Goal: Task Accomplishment & Management: Manage account settings

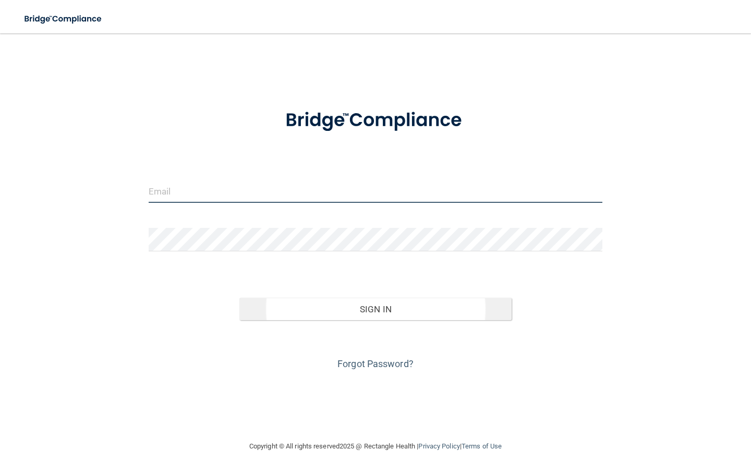
type input "[EMAIL_ADDRESS][DOMAIN_NAME]"
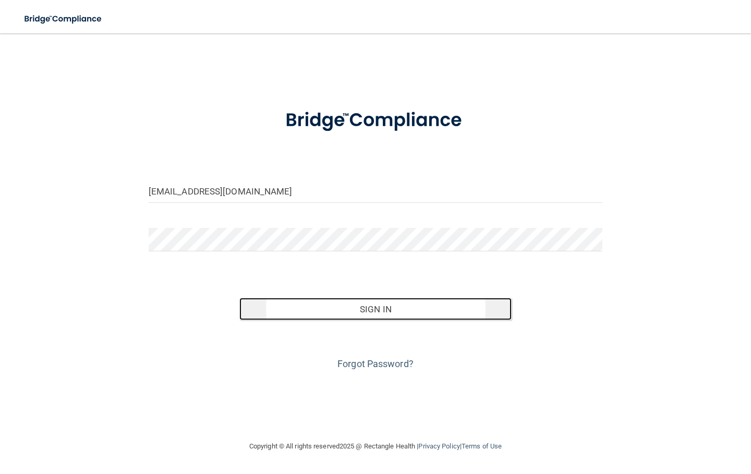
click at [309, 312] on button "Sign In" at bounding box center [375, 309] width 272 height 23
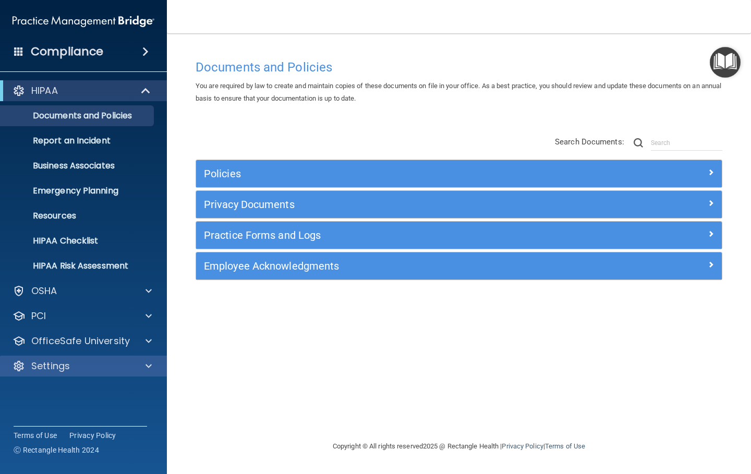
click at [71, 358] on div "Settings" at bounding box center [83, 366] width 167 height 21
click at [62, 366] on p "Settings" at bounding box center [50, 366] width 39 height 13
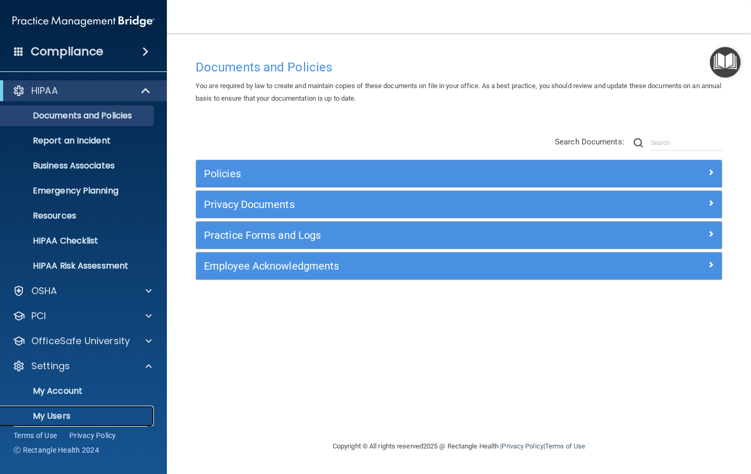
click at [56, 411] on p "My Users" at bounding box center [78, 416] width 142 height 10
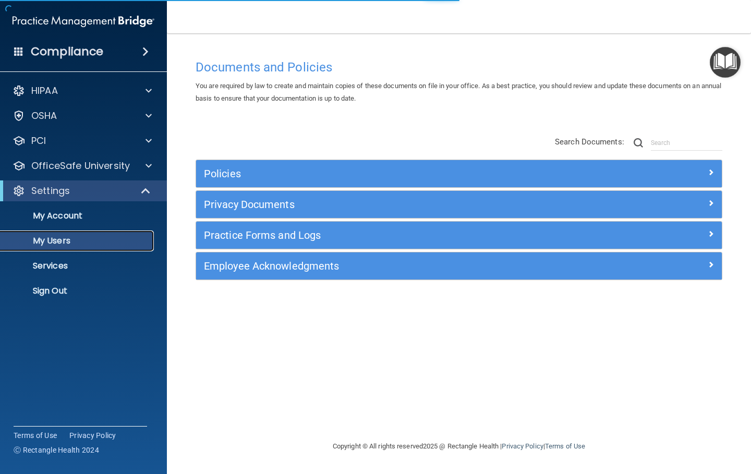
select select "20"
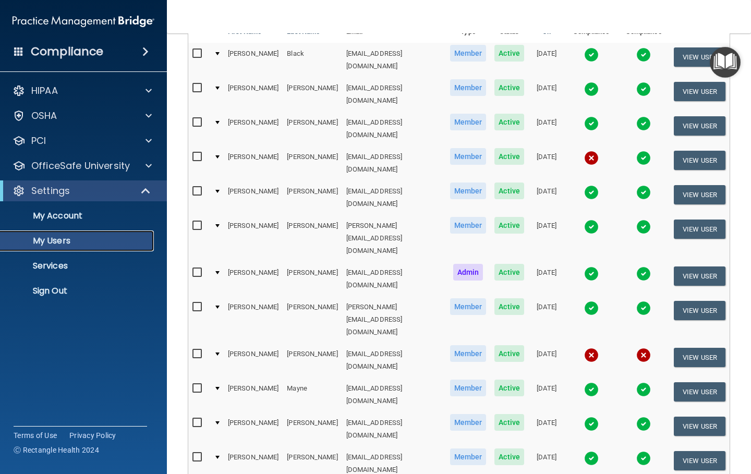
scroll to position [156, 0]
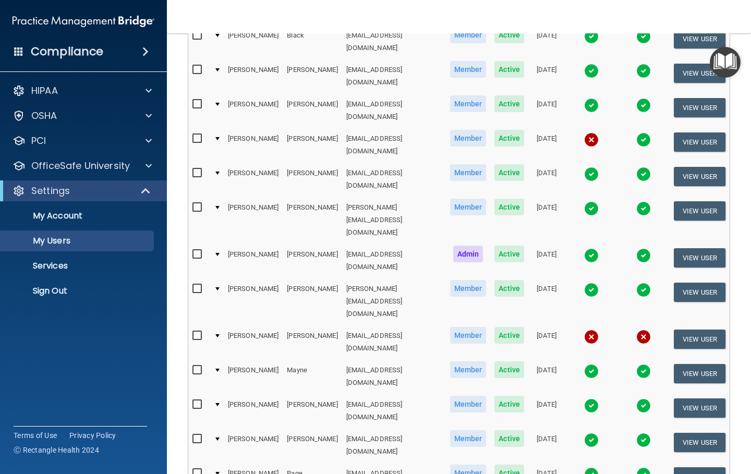
click at [197, 435] on input "checkbox" at bounding box center [198, 439] width 12 height 8
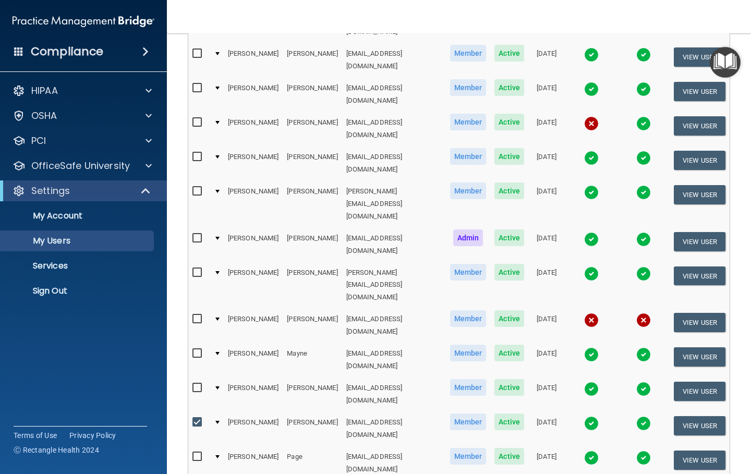
scroll to position [384, 0]
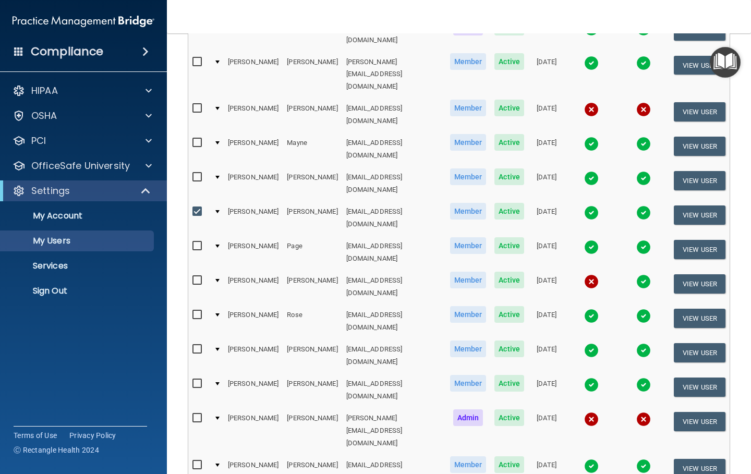
click at [193, 208] on input "checkbox" at bounding box center [198, 212] width 12 height 8
checkbox input "false"
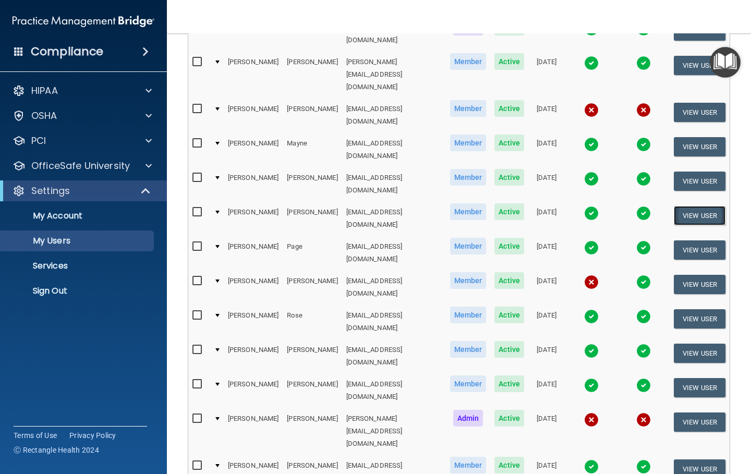
click at [706, 206] on button "View User" at bounding box center [700, 215] width 52 height 19
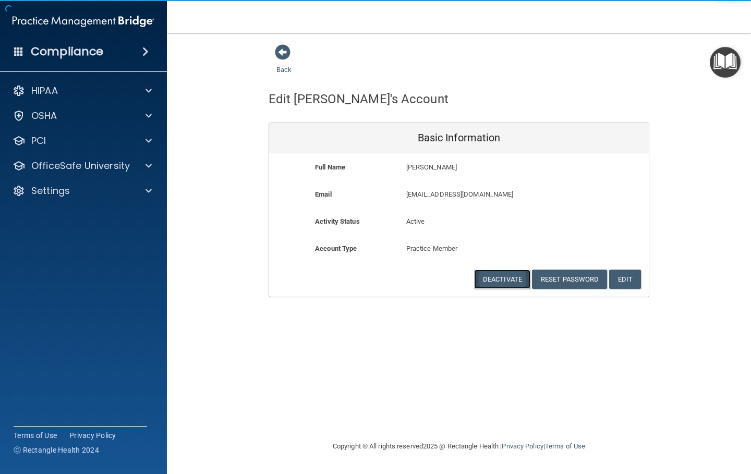
click at [518, 277] on button "Deactivate" at bounding box center [502, 279] width 56 height 19
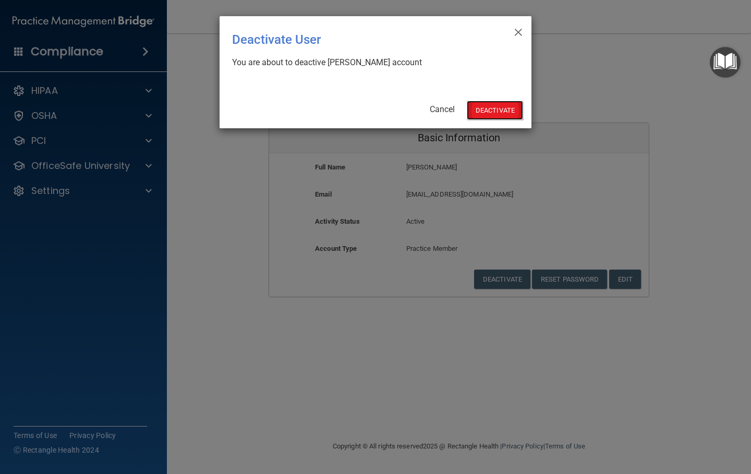
click at [490, 112] on button "Deactivate" at bounding box center [495, 110] width 56 height 19
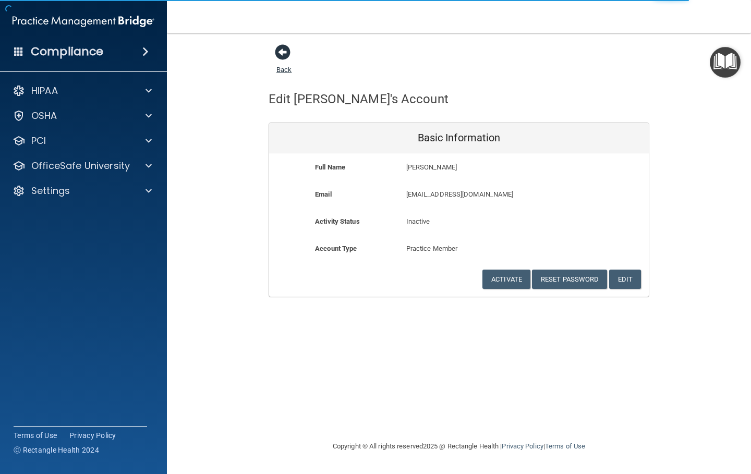
click at [285, 59] on span at bounding box center [283, 52] width 16 height 16
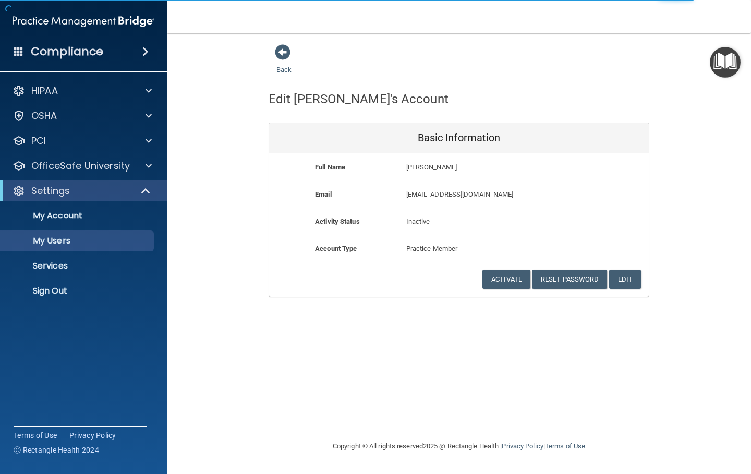
select select "20"
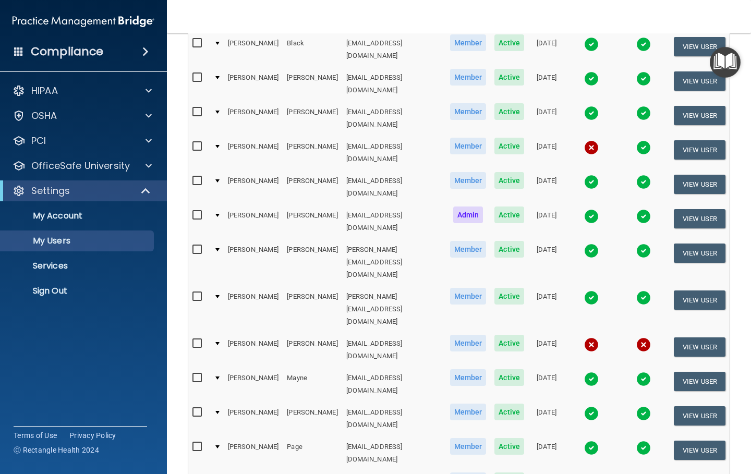
scroll to position [52, 0]
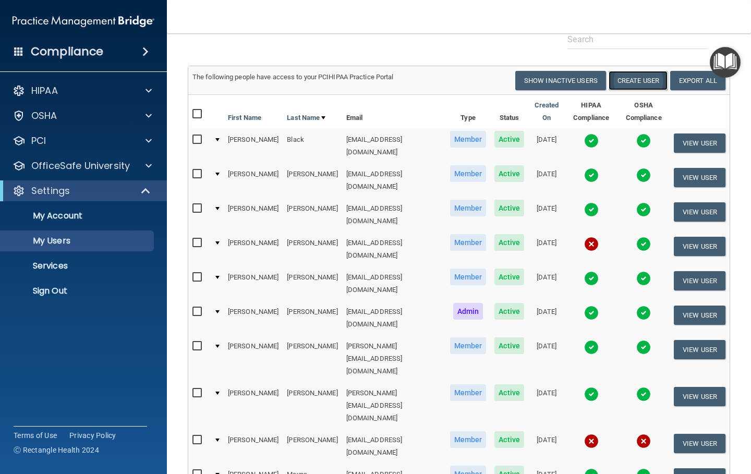
click at [623, 73] on button "Create User" at bounding box center [637, 80] width 59 height 19
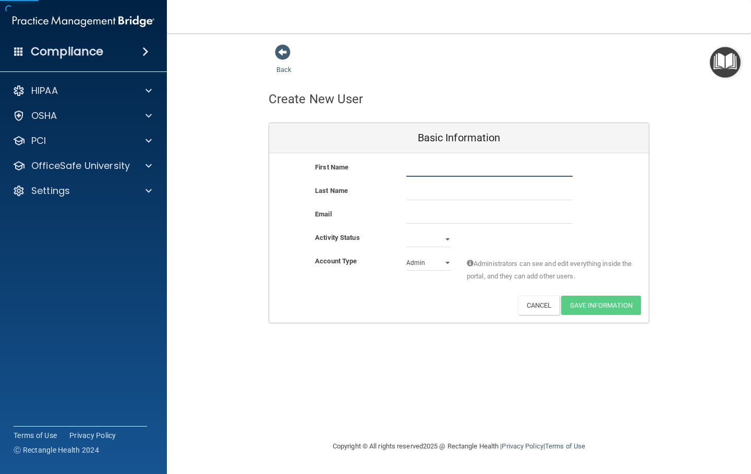
click at [417, 167] on input "text" at bounding box center [489, 169] width 166 height 16
type input "S"
type input "[PERSON_NAME]"
type input "Khan"
paste input "[EMAIL_ADDRESS][DOMAIN_NAME]"
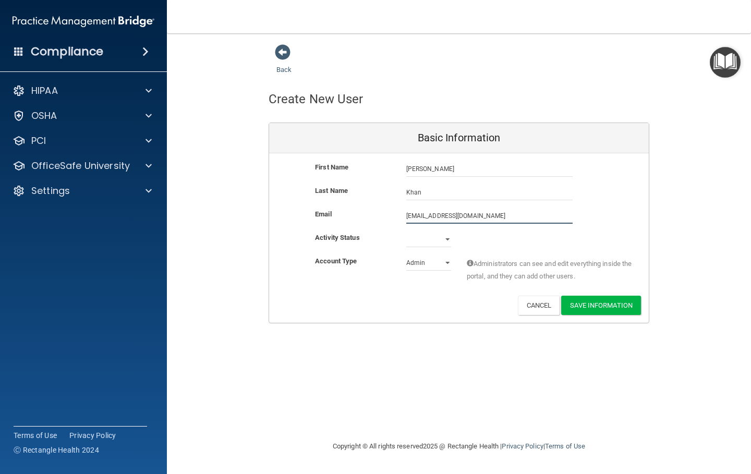
type input "[EMAIL_ADDRESS][DOMAIN_NAME]"
click at [441, 241] on select "Active Inactive" at bounding box center [428, 240] width 45 height 16
select select "active"
click at [406, 232] on select "Active Inactive" at bounding box center [428, 240] width 45 height 16
click at [416, 264] on select "Admin Member" at bounding box center [428, 263] width 45 height 16
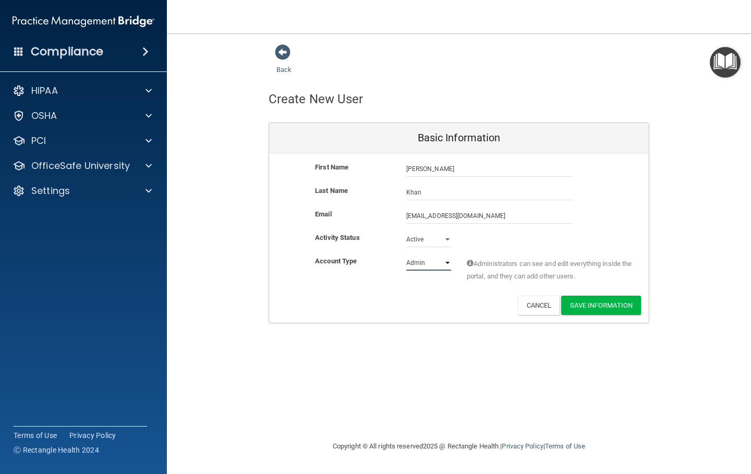
select select "practice_member"
click at [406, 255] on select "Admin Member" at bounding box center [428, 263] width 45 height 16
click at [581, 304] on button "Save Information" at bounding box center [601, 305] width 80 height 19
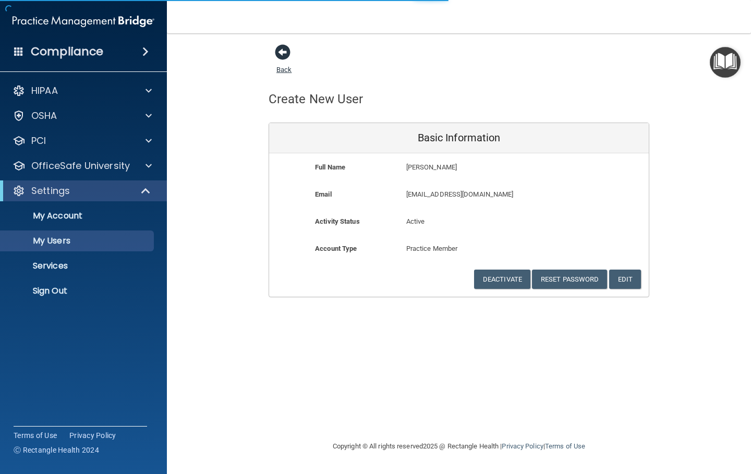
select select "20"
